Goal: Task Accomplishment & Management: Complete application form

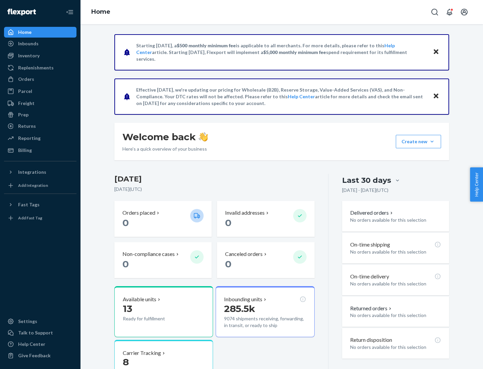
click at [432, 141] on button "Create new Create new inbound Create new order Create new product" at bounding box center [418, 141] width 45 height 13
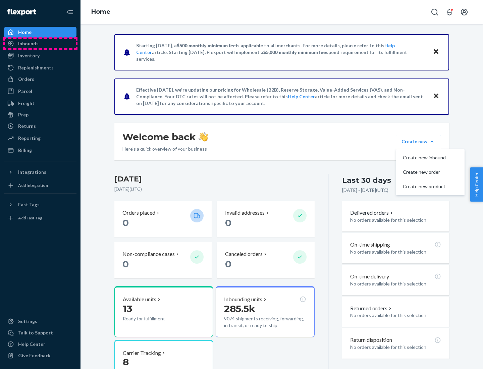
click at [40, 44] on div "Inbounds" at bounding box center [40, 43] width 71 height 9
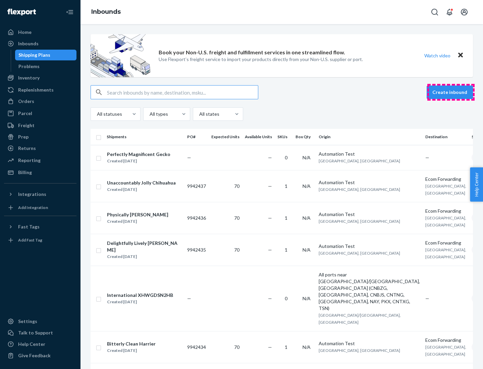
click at [451, 92] on button "Create inbound" at bounding box center [449, 91] width 46 height 13
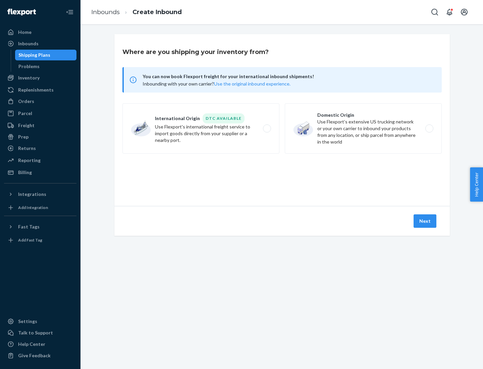
click at [363, 128] on label "Domestic Origin Use Flexport’s extensive US trucking network or your own carrie…" at bounding box center [363, 128] width 157 height 50
click at [429, 128] on input "Domestic Origin Use Flexport’s extensive US trucking network or your own carrie…" at bounding box center [431, 128] width 4 height 4
radio input "true"
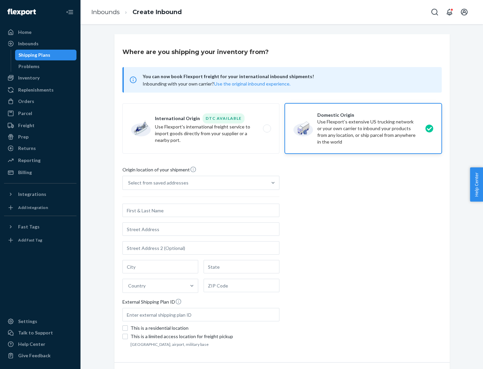
click at [157, 183] on div "Select from saved addresses" at bounding box center [158, 182] width 60 height 7
click at [129, 183] on input "Select from saved addresses" at bounding box center [128, 182] width 1 height 7
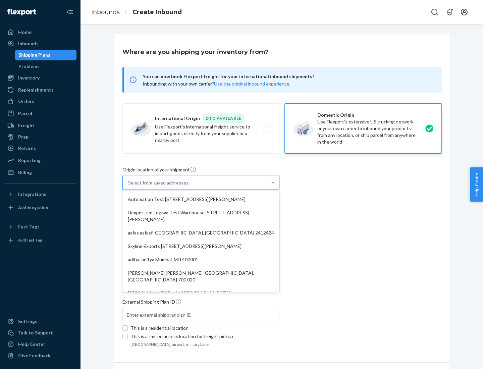
scroll to position [3, 0]
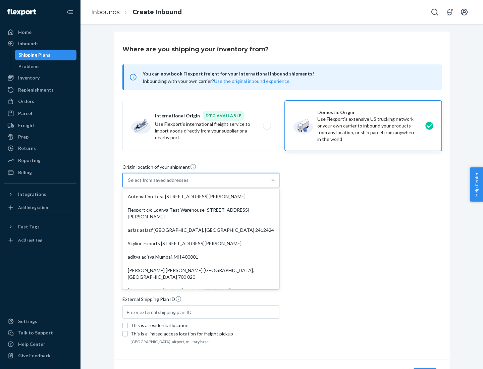
click at [201, 196] on div "Automation Test [STREET_ADDRESS][PERSON_NAME]" at bounding box center [201, 196] width 154 height 13
click at [129, 183] on input "option Automation Test [STREET_ADDRESS][PERSON_NAME]. 9 results available. Use …" at bounding box center [128, 180] width 1 height 7
type input "Automation Test"
type input "9th Floor"
type input "[GEOGRAPHIC_DATA]"
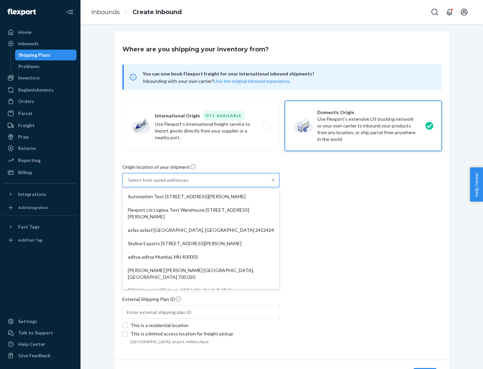
type input "CA"
type input "94104"
type input "[STREET_ADDRESS][PERSON_NAME]"
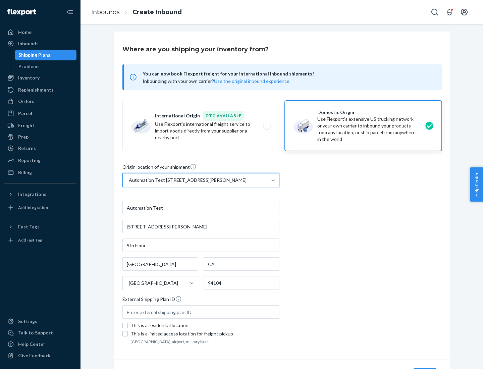
scroll to position [39, 0]
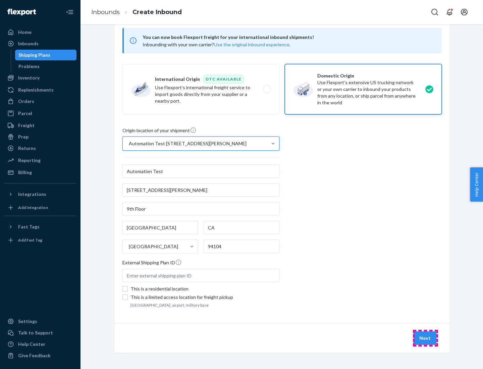
click at [425, 338] on button "Next" at bounding box center [424, 337] width 23 height 13
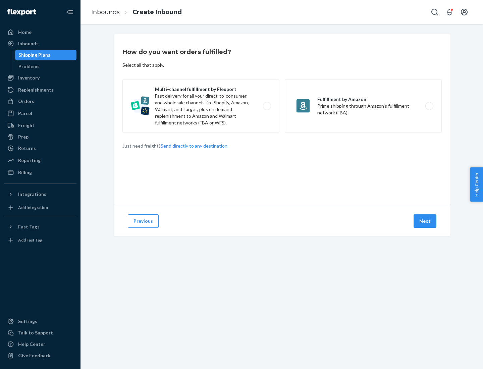
click at [201, 106] on label "Multi-channel fulfillment by Flexport Fast delivery for all your direct-to-cons…" at bounding box center [200, 106] width 157 height 54
click at [267, 106] on input "Multi-channel fulfillment by Flexport Fast delivery for all your direct-to-cons…" at bounding box center [269, 106] width 4 height 4
radio input "true"
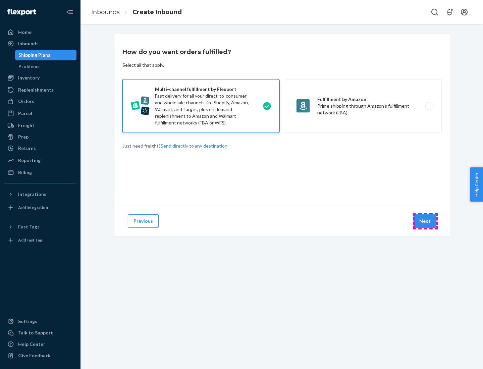
click at [425, 221] on button "Next" at bounding box center [424, 220] width 23 height 13
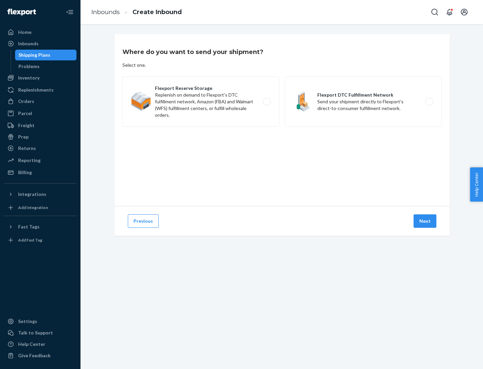
click at [363, 102] on label "Flexport DTC Fulfillment Network Send your shipment directly to Flexport's dire…" at bounding box center [363, 101] width 157 height 50
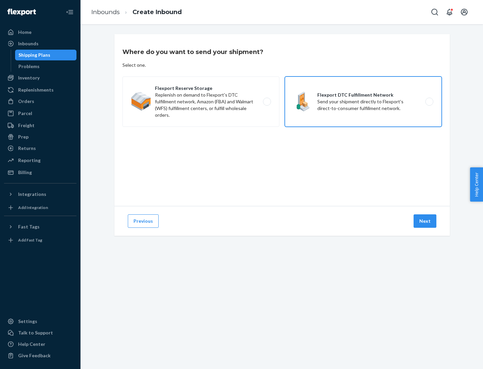
click at [429, 102] on input "Flexport DTC Fulfillment Network Send your shipment directly to Flexport's dire…" at bounding box center [431, 102] width 4 height 4
radio input "true"
click at [425, 221] on button "Next" at bounding box center [424, 220] width 23 height 13
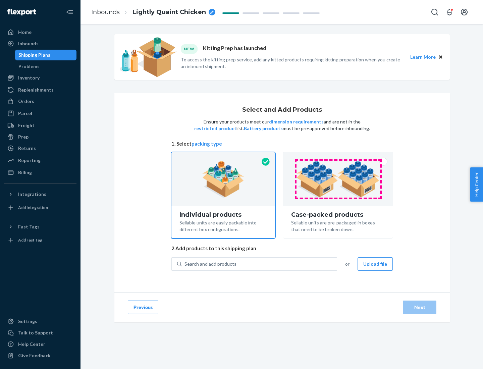
click at [338, 179] on img at bounding box center [337, 179] width 83 height 37
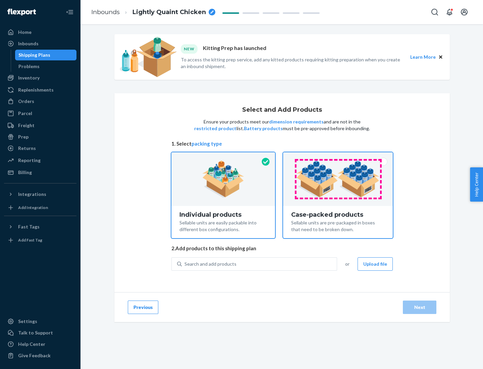
click at [338, 157] on input "Case-packed products Sellable units are pre-packaged in boxes that need to be b…" at bounding box center [338, 154] width 4 height 4
radio input "true"
radio input "false"
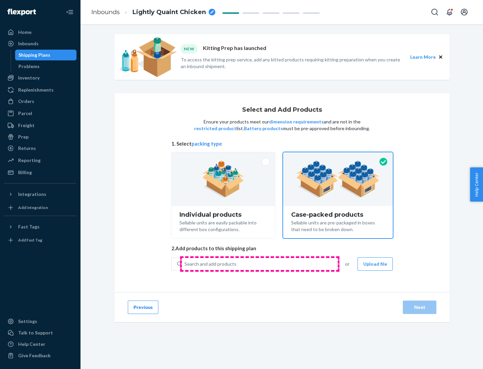
click at [259, 264] on div "Search and add products" at bounding box center [259, 264] width 155 height 12
click at [185, 264] on input "Search and add products" at bounding box center [184, 264] width 1 height 7
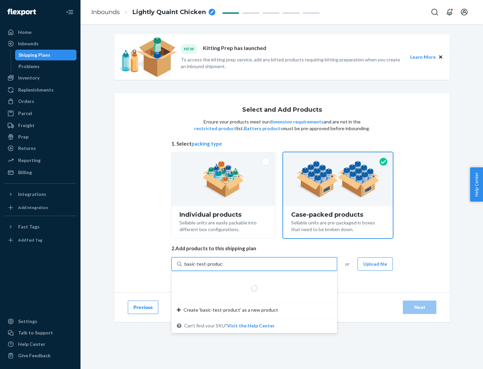
type input "basic-test-product-1"
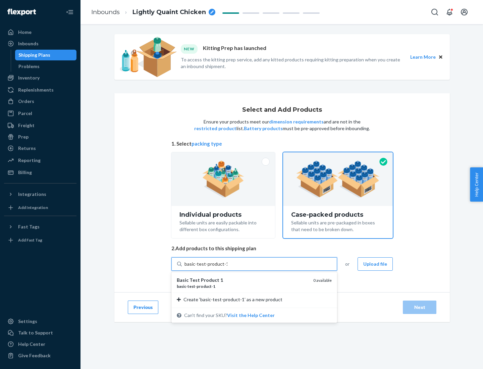
click at [242, 286] on div "basic - test - product - 1" at bounding box center [242, 286] width 131 height 6
click at [227, 267] on input "basic-test-product-1" at bounding box center [205, 264] width 43 height 7
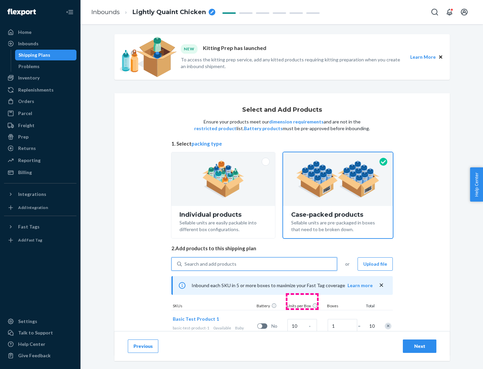
scroll to position [24, 0]
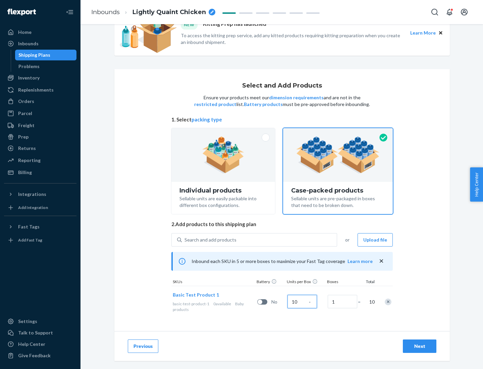
type input "10"
type input "7"
click at [419, 346] on div "Next" at bounding box center [419, 346] width 22 height 7
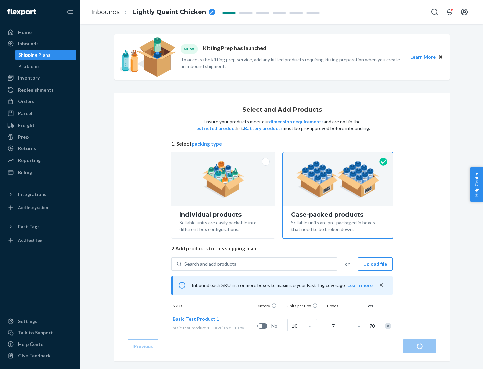
radio input "true"
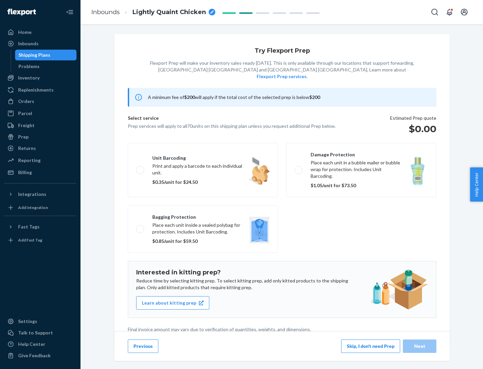
scroll to position [2, 0]
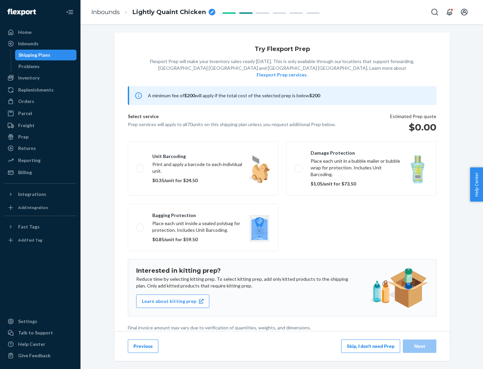
click at [203, 214] on label "Bagging protection Place each unit inside a sealed polybag for protection. Incl…" at bounding box center [203, 228] width 150 height 48
click at [140, 225] on input "Bagging protection Place each unit inside a sealed polybag for protection. Incl…" at bounding box center [138, 227] width 4 height 4
checkbox input "true"
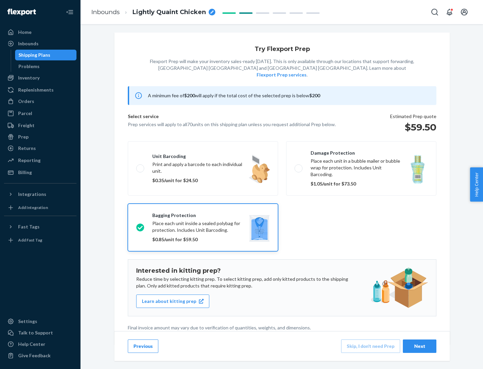
click at [419, 346] on div "Next" at bounding box center [419, 346] width 22 height 7
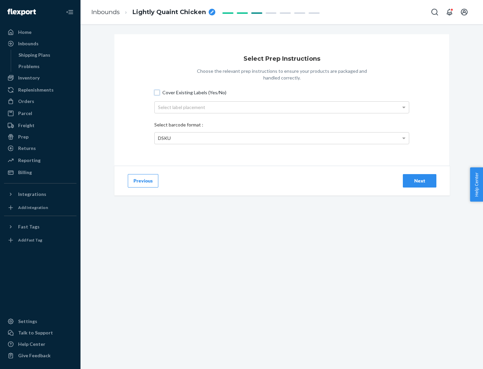
click at [157, 92] on input "Cover Existing Labels (Yes/No)" at bounding box center [156, 92] width 5 height 5
checkbox input "true"
click at [282, 107] on div "Select label placement" at bounding box center [282, 107] width 254 height 11
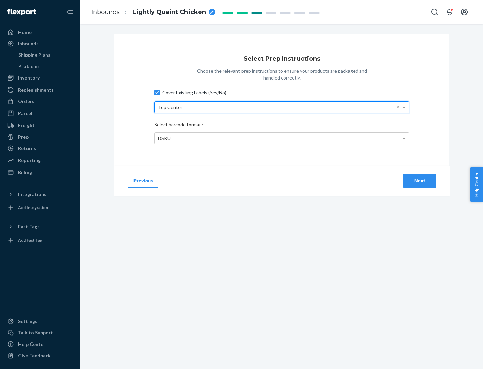
click at [282, 138] on div "DSKU" at bounding box center [282, 137] width 254 height 11
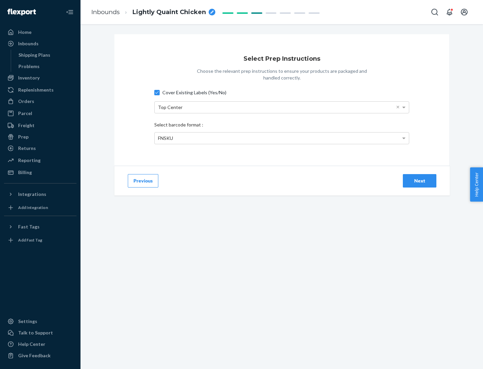
click at [419, 180] on div "Next" at bounding box center [419, 180] width 22 height 7
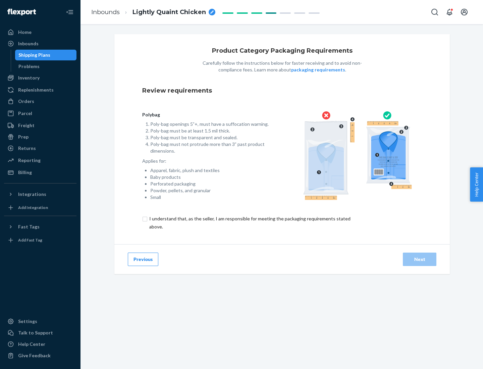
click at [249, 222] on input "checkbox" at bounding box center [253, 223] width 223 height 16
checkbox input "true"
click at [419, 259] on div "Next" at bounding box center [419, 259] width 22 height 7
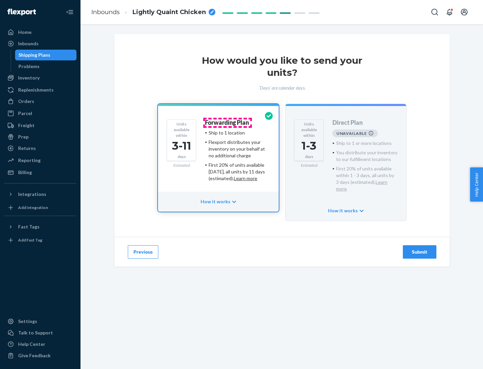
click at [227, 122] on h4 "Forwarding Plan" at bounding box center [227, 122] width 44 height 7
click at [419, 248] on div "Submit" at bounding box center [419, 251] width 22 height 7
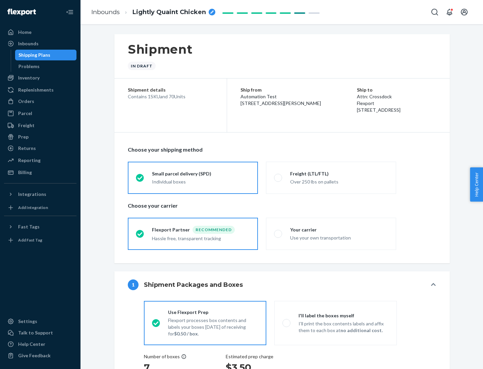
radio input "true"
radio input "false"
radio input "true"
radio input "false"
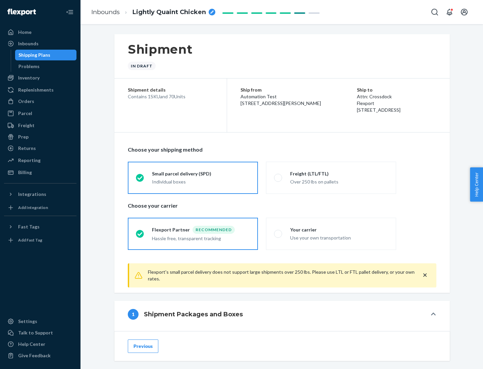
click at [331, 177] on div "Over 250 lbs on pallets" at bounding box center [339, 181] width 98 height 8
click at [278, 177] on input "Freight (LTL/FTL) Over 250 lbs on pallets" at bounding box center [276, 177] width 4 height 4
radio input "true"
radio input "false"
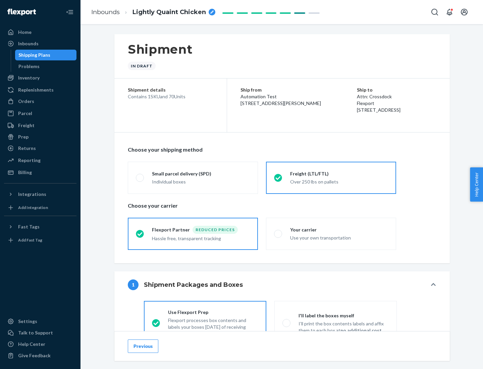
scroll to position [37, 0]
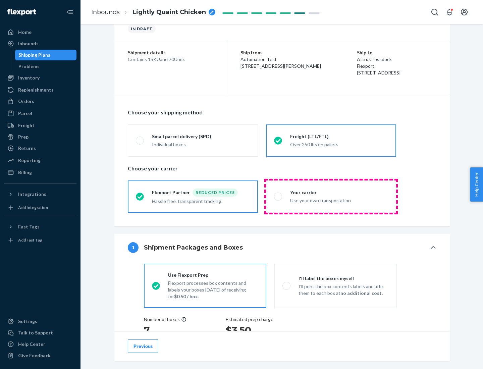
click at [331, 196] on div "Use your own transportation" at bounding box center [339, 200] width 98 height 8
click at [278, 196] on input "Your carrier Use your own transportation" at bounding box center [276, 196] width 4 height 4
radio input "true"
radio input "false"
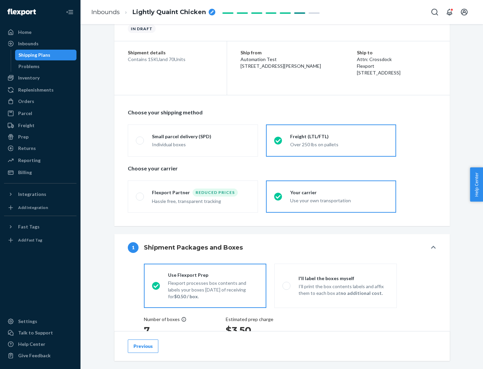
scroll to position [126, 0]
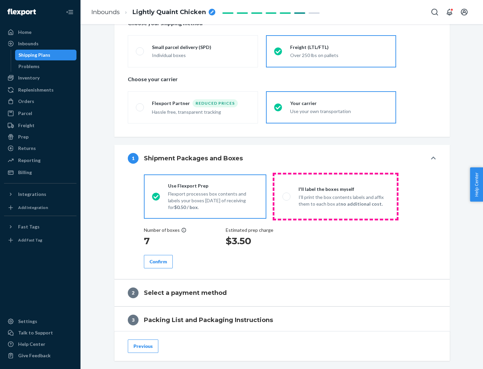
click at [335, 196] on p "I’ll print the box contents labels and affix them to each box at no additional …" at bounding box center [343, 200] width 90 height 13
click at [287, 196] on input "I'll label the boxes myself I’ll print the box contents labels and affix them t…" at bounding box center [284, 196] width 4 height 4
radio input "true"
radio input "false"
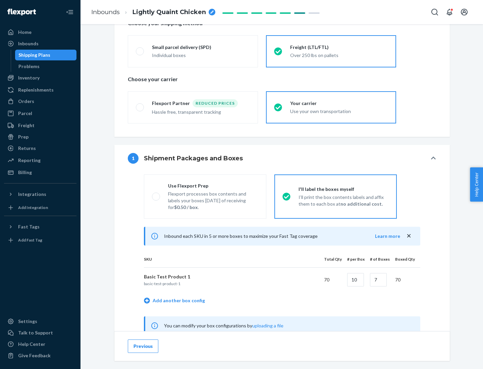
scroll to position [210, 0]
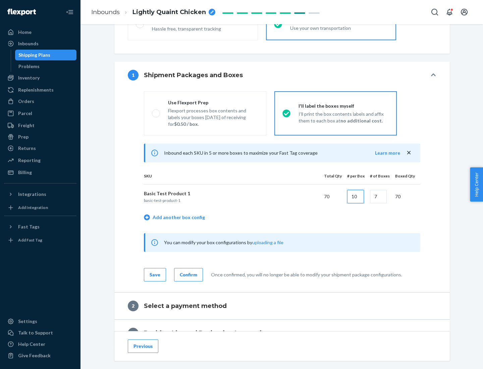
type input "10"
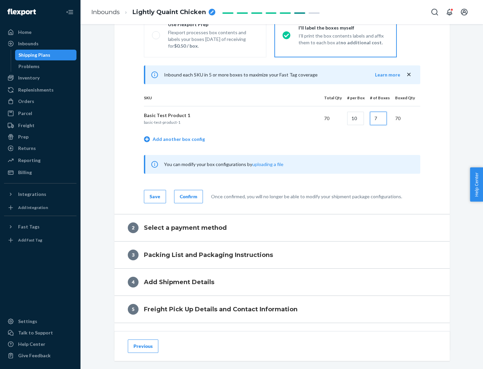
type input "7"
click at [187, 196] on div "Confirm" at bounding box center [188, 196] width 17 height 7
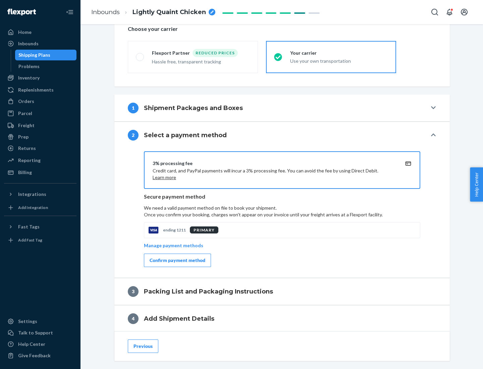
scroll to position [240, 0]
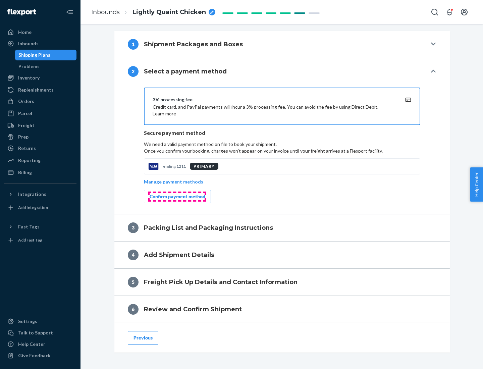
click at [177, 196] on div "Confirm payment method" at bounding box center [178, 196] width 56 height 7
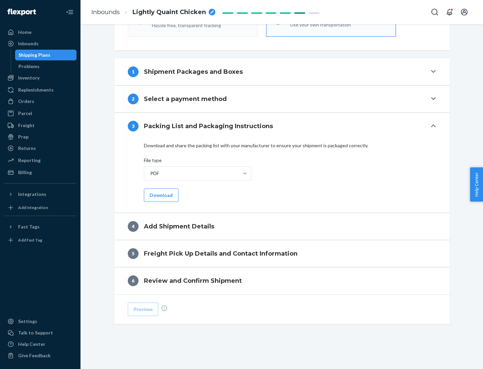
scroll to position [212, 0]
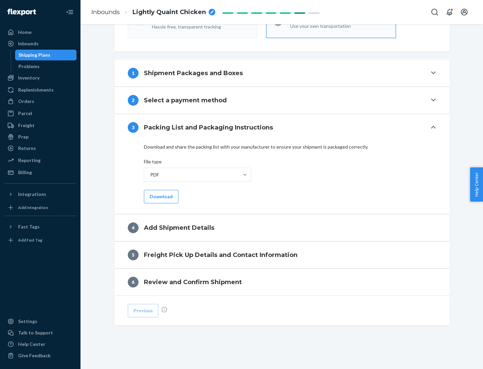
click at [160, 196] on button "Download" at bounding box center [161, 196] width 35 height 13
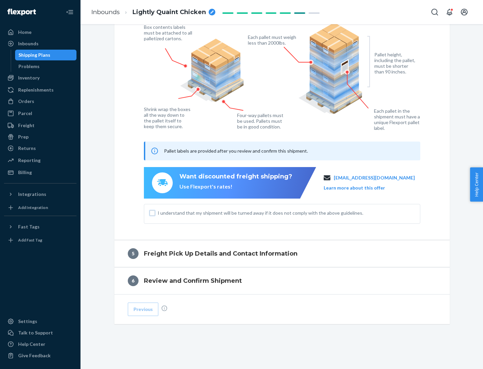
click at [152, 213] on input "I understand that my shipment will be turned away if it does not comply with th…" at bounding box center [152, 212] width 5 height 5
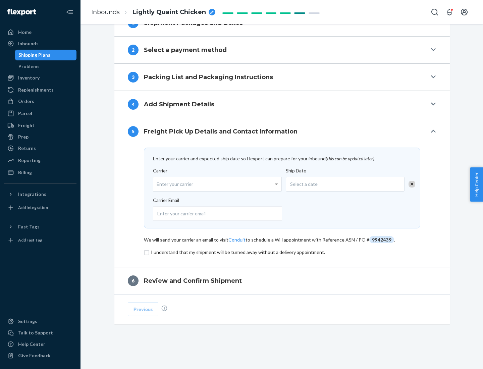
scroll to position [262, 0]
click at [282, 252] on input "checkbox" at bounding box center [282, 252] width 276 height 8
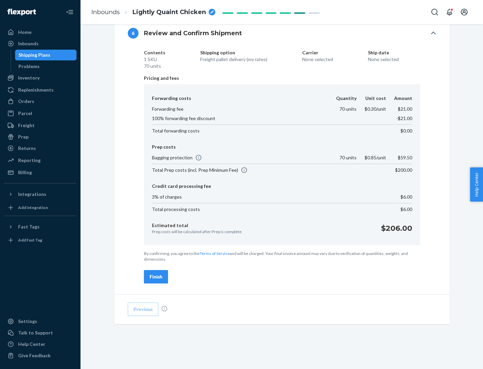
click at [156, 277] on div "Finish" at bounding box center [156, 276] width 13 height 7
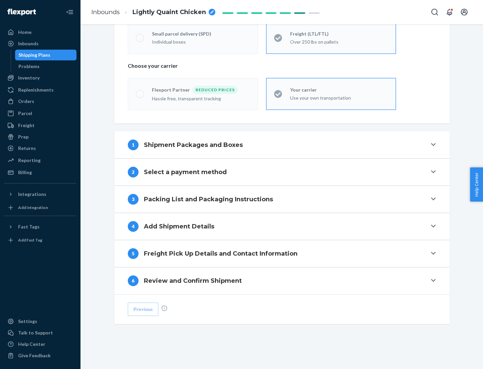
scroll to position [140, 0]
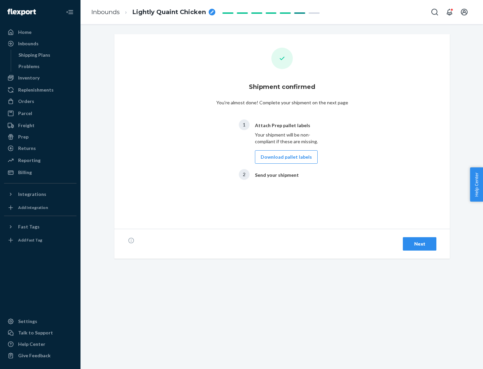
click at [284, 157] on button "Download pallet labels" at bounding box center [286, 156] width 63 height 13
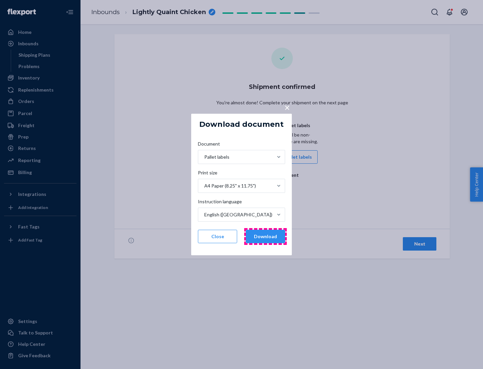
click at [265, 236] on button "Download" at bounding box center [265, 236] width 39 height 13
click at [287, 107] on span "×" at bounding box center [286, 107] width 5 height 11
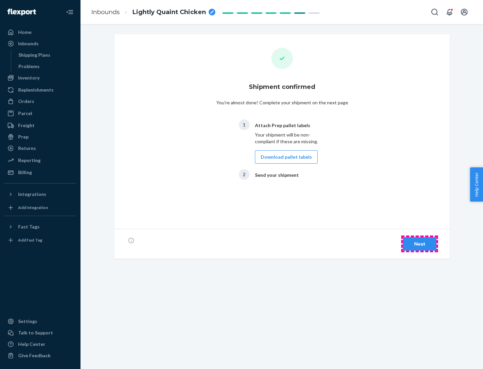
click at [419, 244] on div "Next" at bounding box center [419, 243] width 22 height 7
